Goal: Information Seeking & Learning: Learn about a topic

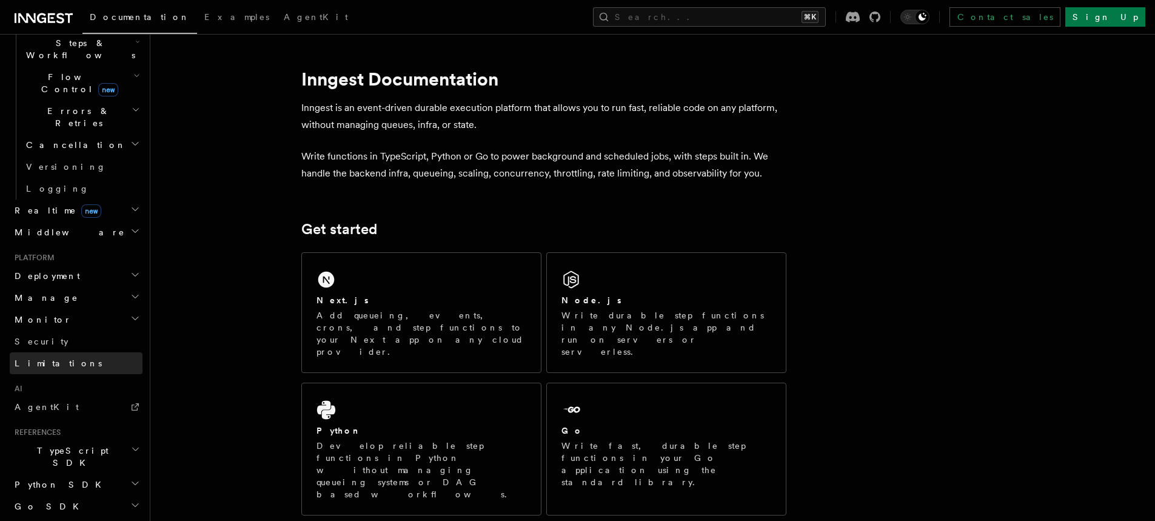
scroll to position [449, 0]
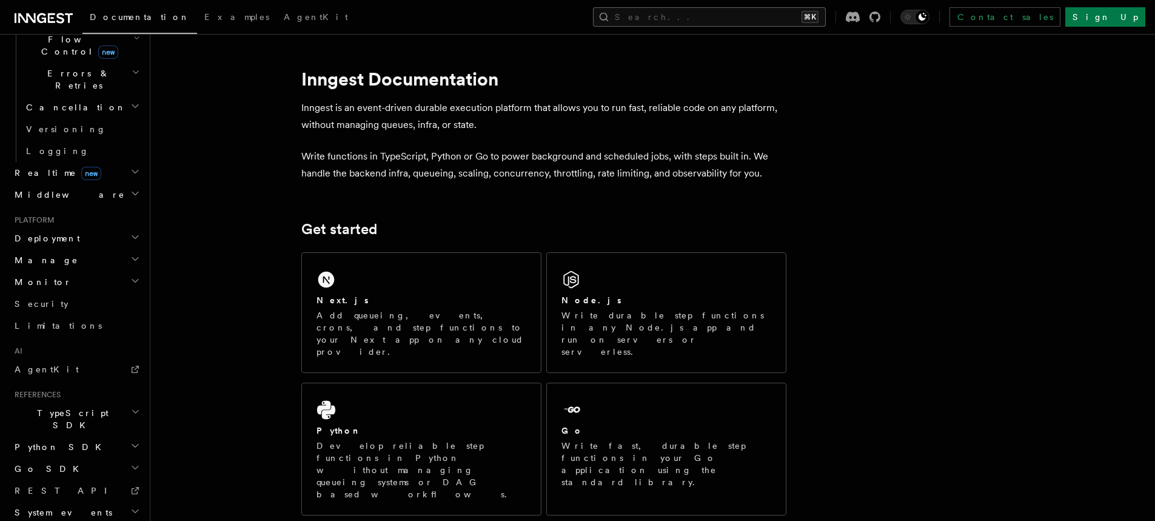
click at [712, 13] on button "Search... ⌘K" at bounding box center [709, 16] width 233 height 19
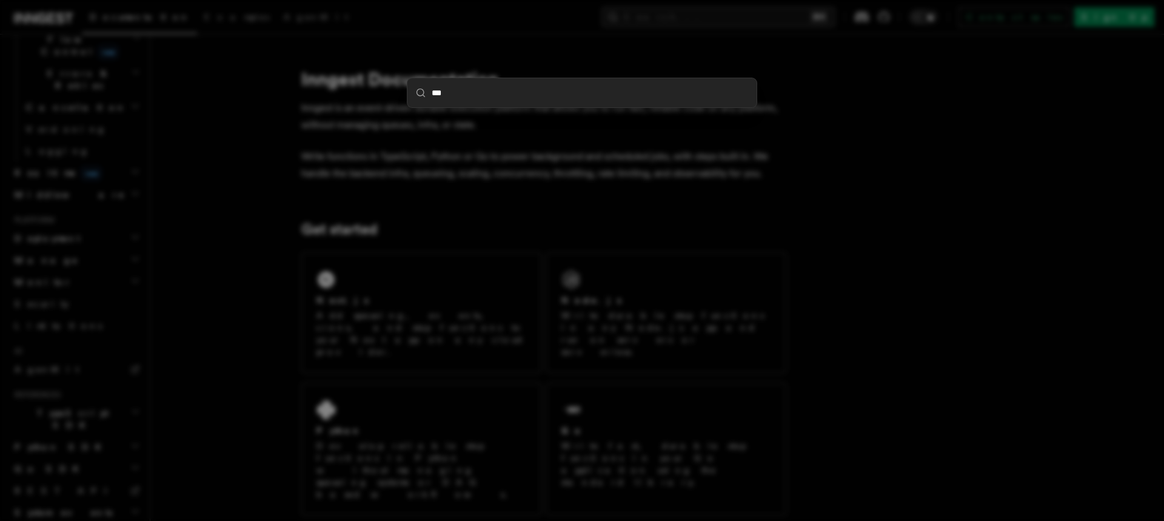
type input "****"
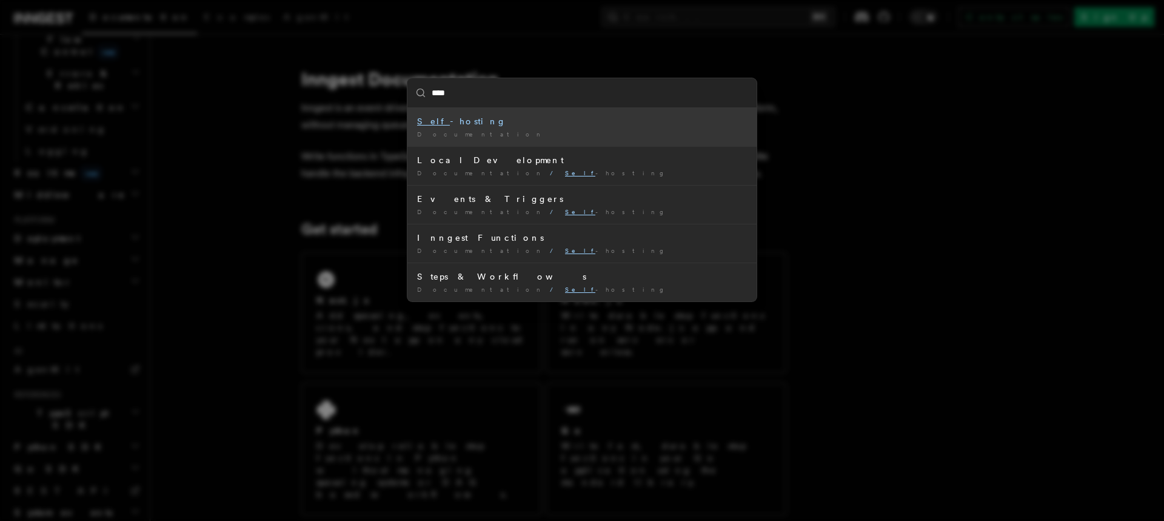
click at [610, 115] on li "Self -hosting Documentation /" at bounding box center [581, 127] width 349 height 38
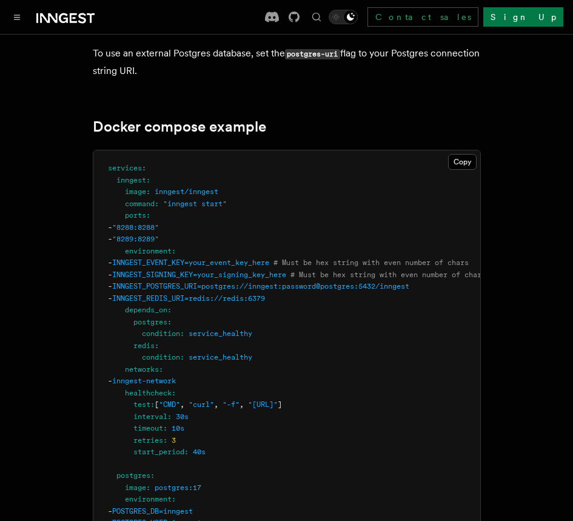
scroll to position [3289, 0]
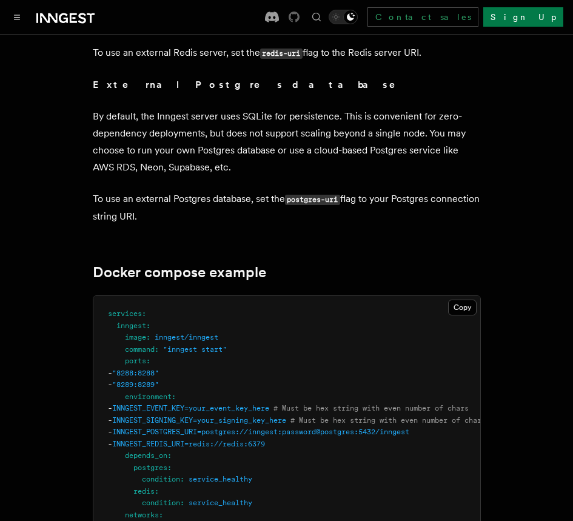
click at [299, 16] on icon at bounding box center [294, 17] width 11 height 11
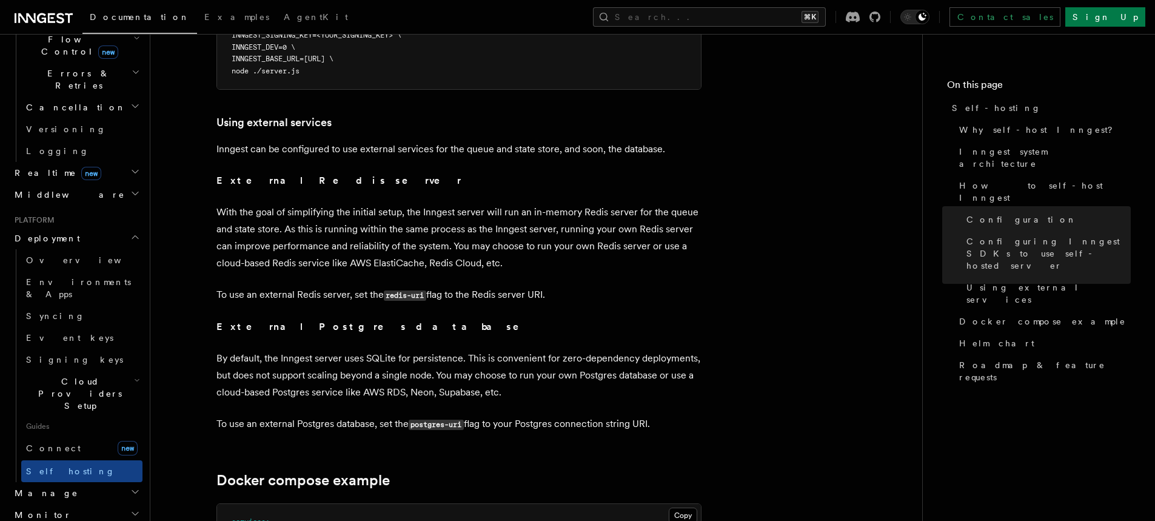
scroll to position [2904, 0]
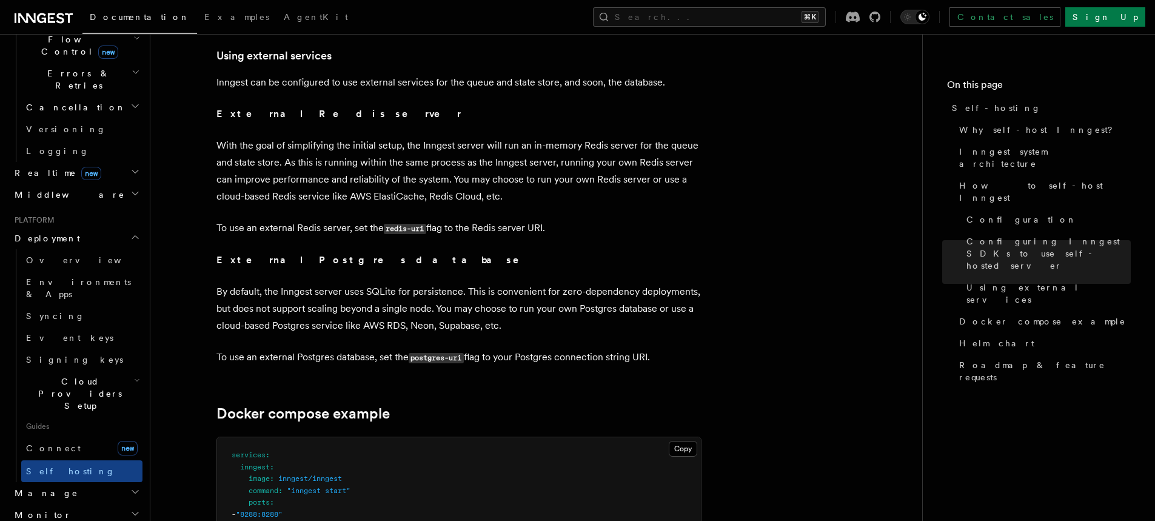
click at [612, 176] on p "With the goal of simplifying the initial setup, the Inngest server will run an …" at bounding box center [458, 171] width 485 height 68
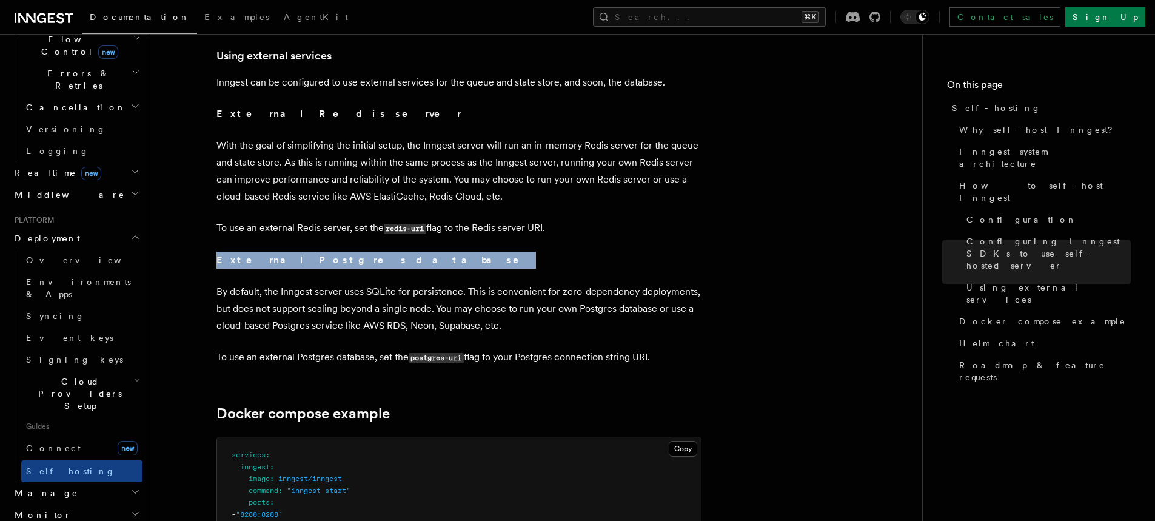
drag, startPoint x: 213, startPoint y: 239, endPoint x: 356, endPoint y: 238, distance: 143.1
copy strong "External Postgres database"
